Goal: Task Accomplishment & Management: Use online tool/utility

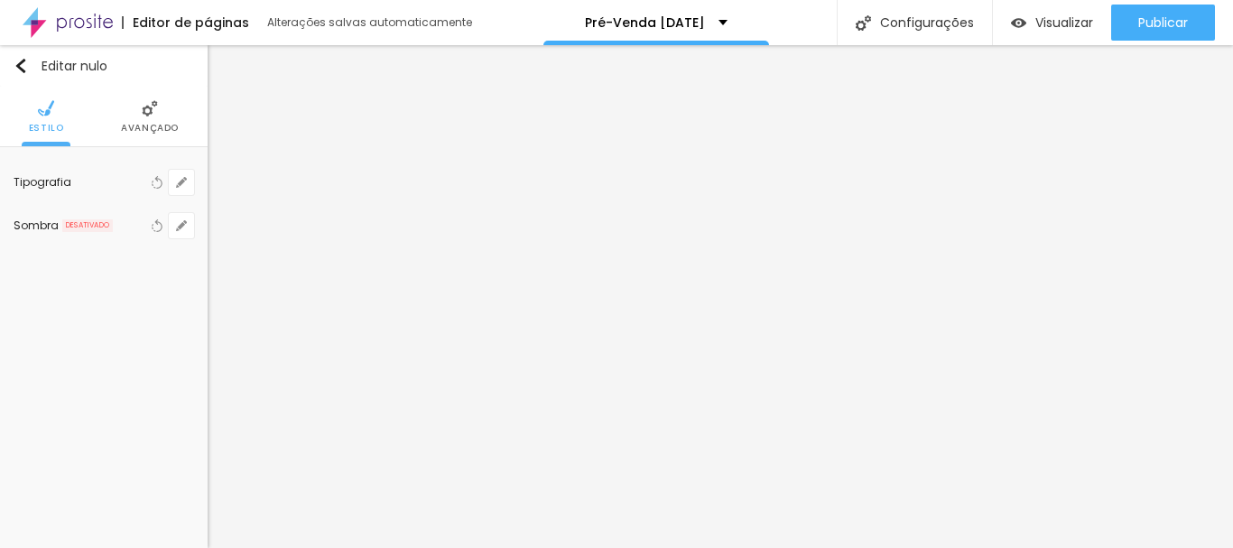
click at [164, 107] on li "Avançado" at bounding box center [150, 117] width 58 height 60
click at [180, 179] on icon "button" at bounding box center [181, 182] width 11 height 11
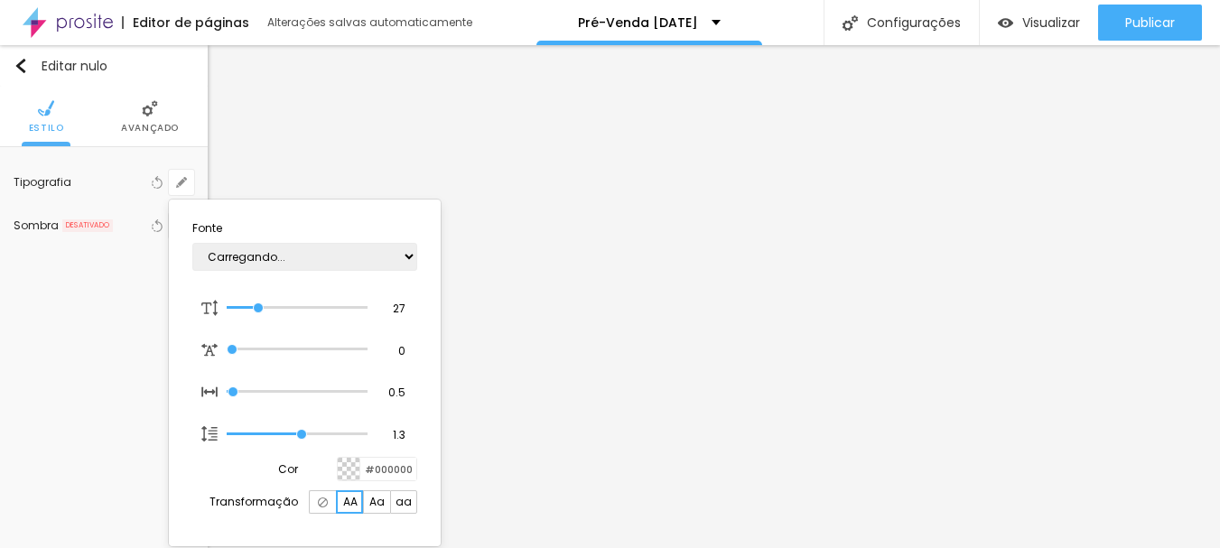
type input "1"
click at [330, 259] on select "AbrilFatface-Regular Actor-Regular Alegreya AlegreyaBlack [PERSON_NAME] [PERSON…" at bounding box center [304, 257] width 225 height 28
select select "Creepster-Regular"
click at [349, 285] on section "Fonte AbrilFatface-Regular Actor-Regular Alegreya AlegreyaBlack [PERSON_NAME] […" at bounding box center [304, 373] width 257 height 332
click at [313, 255] on select "AbrilFatface-Regular Actor-Regular Alegreya AlegreyaBlack [PERSON_NAME] [PERSON…" at bounding box center [304, 257] width 225 height 28
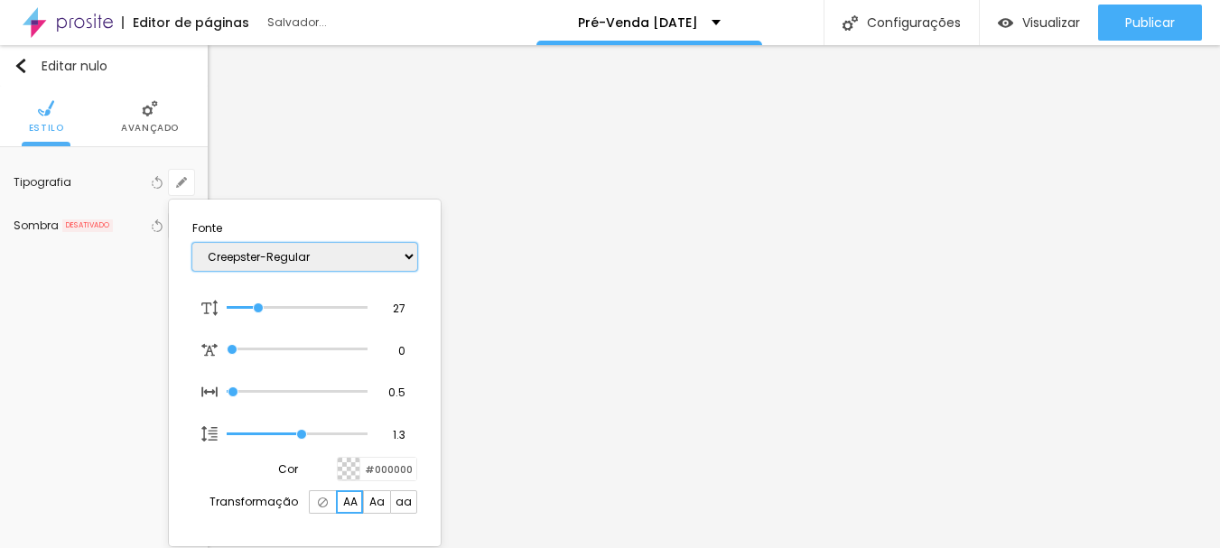
type input "1"
select select "Cormorant"
click at [192, 243] on select "AbrilFatface-Regular Actor-Regular Alegreya AlegreyaBlack [PERSON_NAME] [PERSON…" at bounding box center [304, 257] width 225 height 28
type input "1"
click at [1031, 97] on div at bounding box center [610, 274] width 1220 height 548
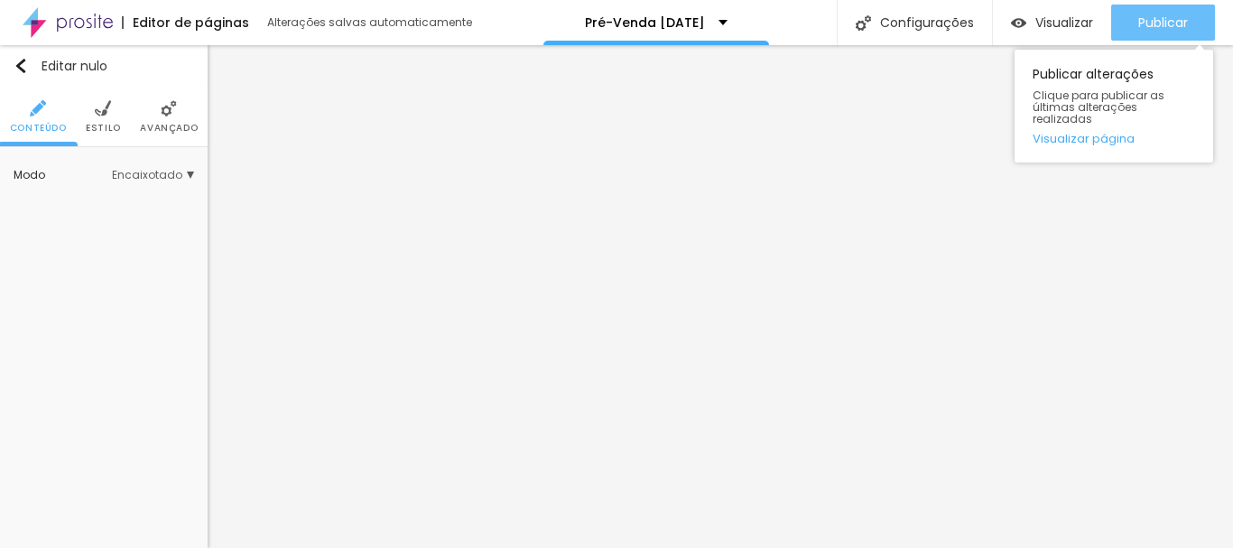
click at [1169, 30] on font "Publicar" at bounding box center [1163, 23] width 50 height 18
